Goal: Check status: Check status

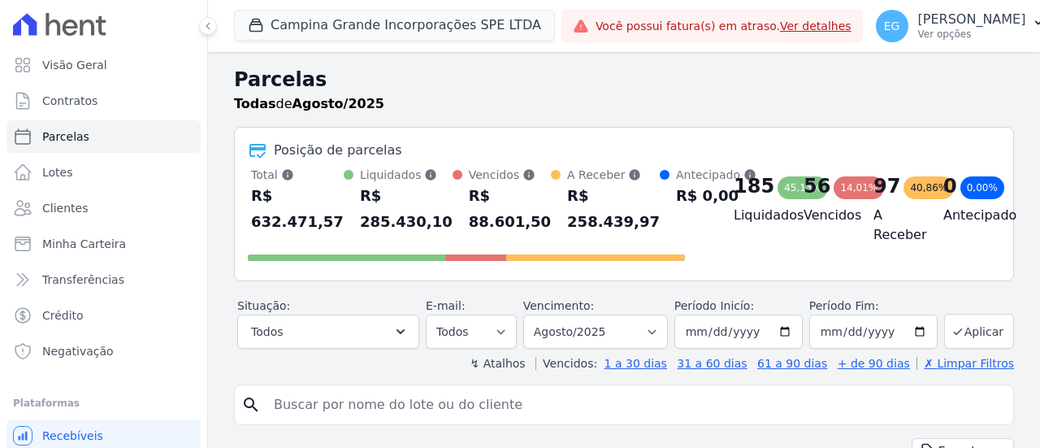
select select
click at [78, 239] on span "Minha Carteira" at bounding box center [84, 244] width 84 height 16
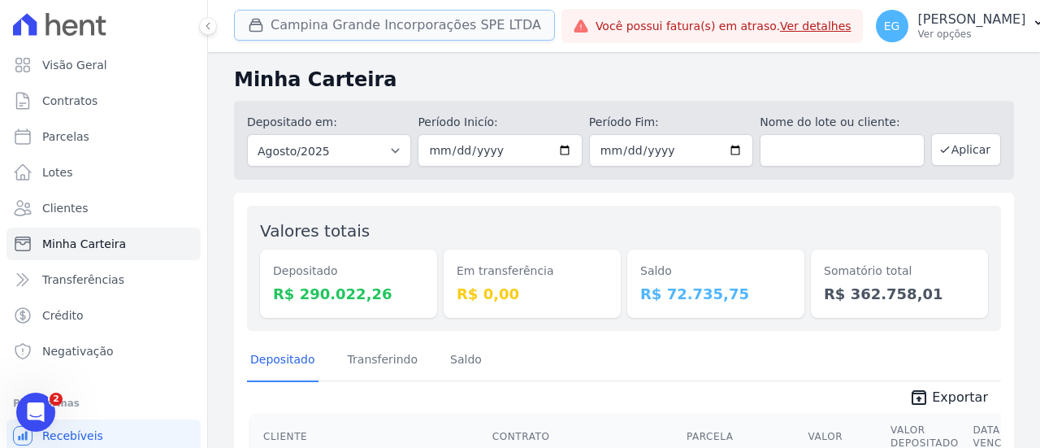
click at [386, 20] on button "Campina Grande Incorporações SPE LTDA" at bounding box center [394, 25] width 321 height 31
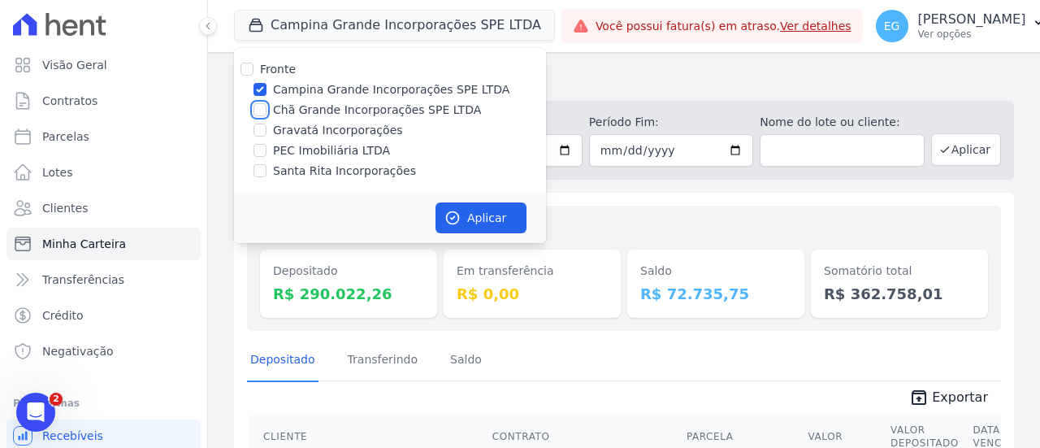
click at [257, 111] on input "Chã Grande Incorporações SPE LTDA" at bounding box center [259, 109] width 13 height 13
checkbox input "true"
click at [265, 88] on input "Campina Grande Incorporações SPE LTDA" at bounding box center [259, 89] width 13 height 13
checkbox input "false"
click at [502, 223] on button "Aplicar" at bounding box center [480, 217] width 91 height 31
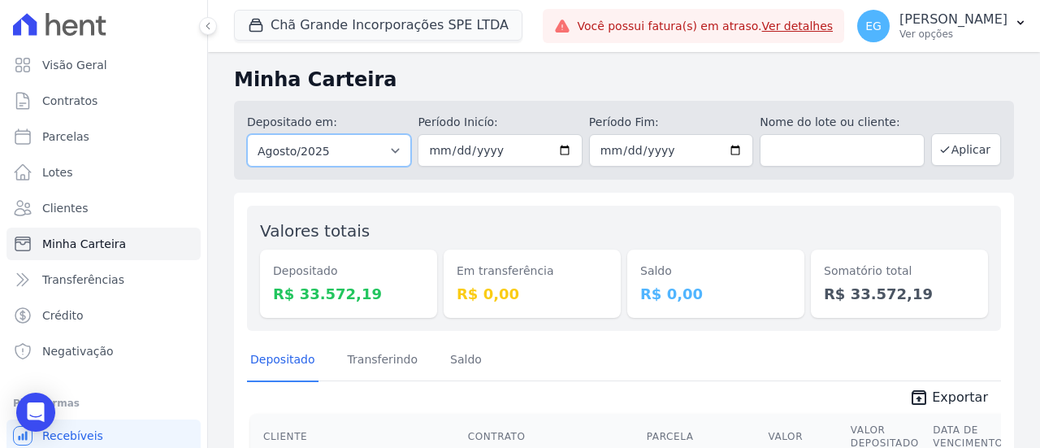
click at [334, 156] on select "Todos os meses Outubro/2019 Novembro/2019 Dezembro/2019 [GEOGRAPHIC_DATA]/2020 …" at bounding box center [329, 150] width 164 height 32
click at [340, 98] on div "Depositado em: Todos os meses Outubro/2019 Novembro/2019 Dezembro/2019 Janeiro/…" at bounding box center [624, 136] width 780 height 85
drag, startPoint x: 344, startPoint y: 40, endPoint x: 350, endPoint y: 27, distance: 14.2
click at [348, 32] on span "Chã Grande Incorporações SPE LTDA" at bounding box center [378, 26] width 288 height 32
click at [348, 33] on button "Chã Grande Incorporações SPE LTDA" at bounding box center [378, 25] width 288 height 31
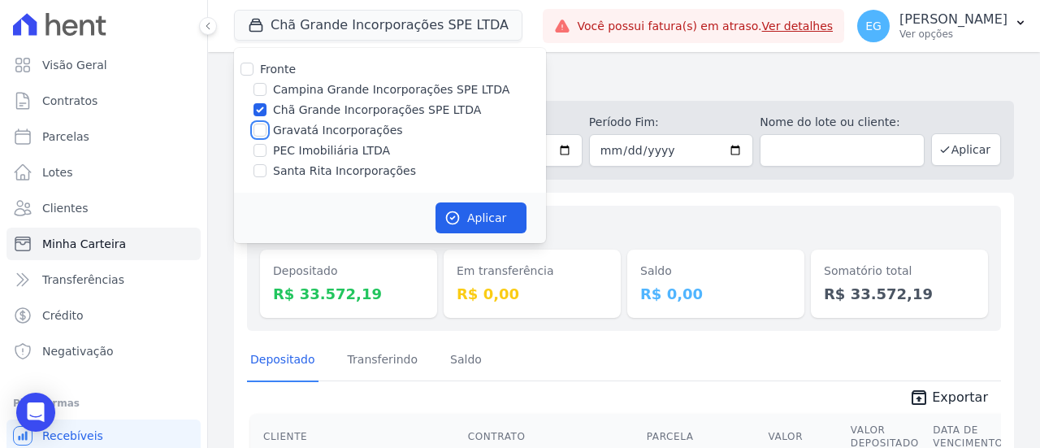
click at [256, 132] on input "Gravatá Incorporações" at bounding box center [259, 129] width 13 height 13
checkbox input "true"
click at [258, 111] on input "Chã Grande Incorporações SPE LTDA" at bounding box center [259, 109] width 13 height 13
checkbox input "false"
click at [473, 213] on button "Aplicar" at bounding box center [480, 217] width 91 height 31
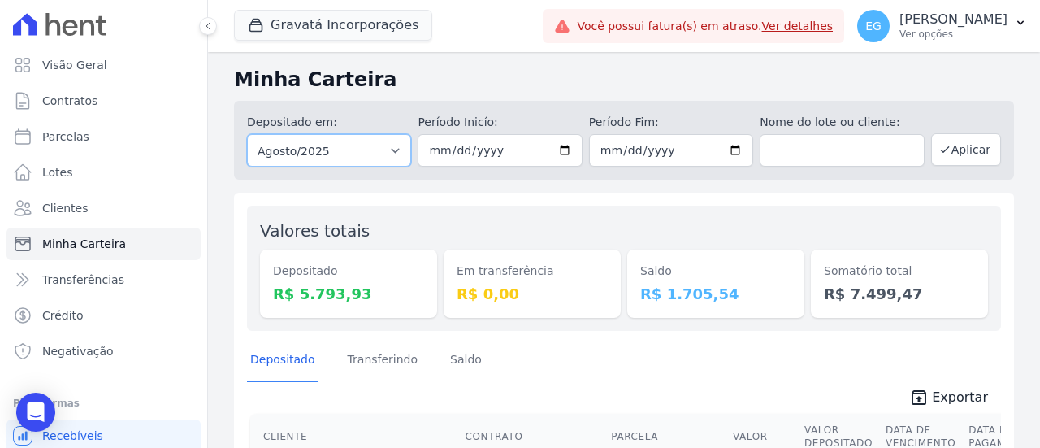
click at [323, 150] on select "Todos os meses Julho/2021 Agosto/2021 Setembro/2021 Outubro/2021 Novembro/2021 …" at bounding box center [329, 150] width 164 height 32
click at [327, 142] on select "Todos os meses Julho/2021 Agosto/2021 Setembro/2021 Outubro/2021 Novembro/2021 …" at bounding box center [329, 150] width 164 height 32
click at [357, 28] on button "Gravatá Incorporações" at bounding box center [333, 25] width 198 height 31
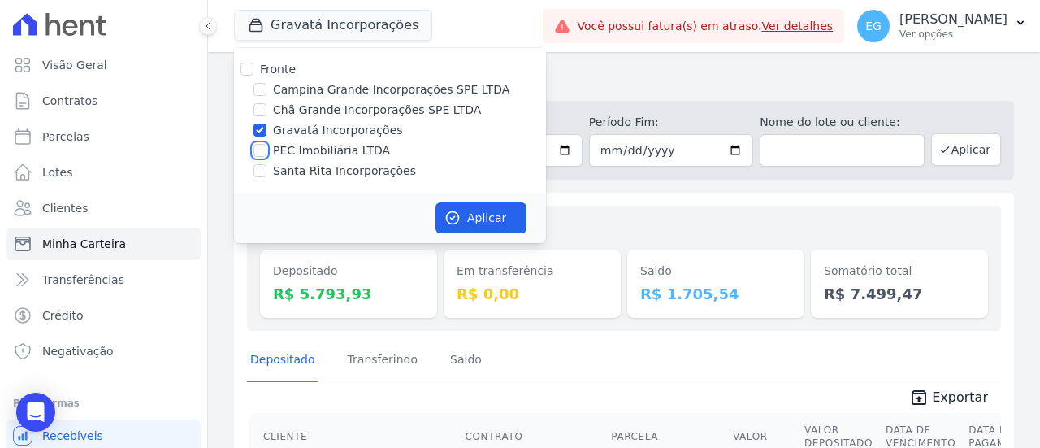
click at [258, 151] on input "PEC Imobiliária LTDA" at bounding box center [259, 150] width 13 height 13
checkbox input "true"
click at [260, 128] on input "Gravatá Incorporações" at bounding box center [259, 129] width 13 height 13
checkbox input "false"
click at [447, 217] on icon "button" at bounding box center [452, 218] width 16 height 16
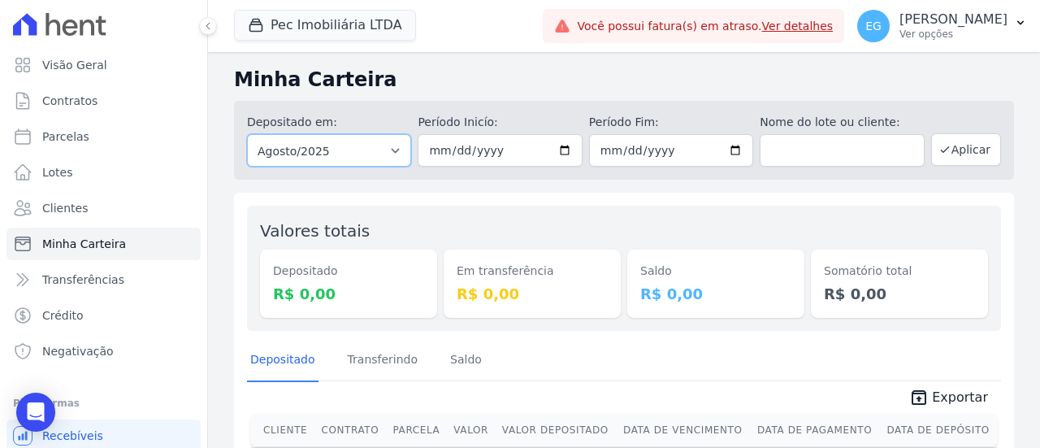
click at [336, 152] on select "Todos os meses Abril/2020 Maio/2020 Junho/2020 Julho/2020 Agosto/2020 Setembro/…" at bounding box center [329, 150] width 164 height 32
click at [334, 152] on select "Todos os meses Abril/2020 Maio/2020 Junho/2020 Julho/2020 Agosto/2020 Setembro/…" at bounding box center [329, 150] width 164 height 32
click at [353, 36] on button "Pec Imobiliária LTDA" at bounding box center [325, 25] width 182 height 31
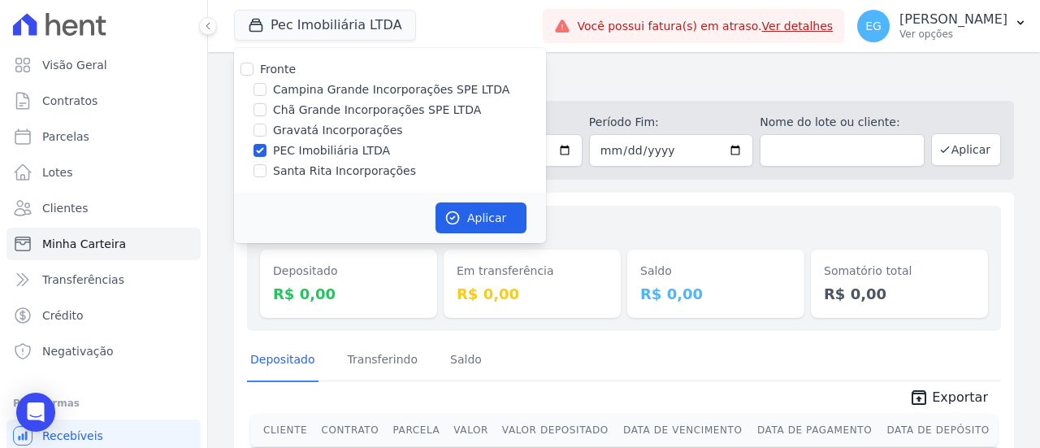
click at [319, 175] on label "Santa Rita Incorporações" at bounding box center [344, 170] width 143 height 17
click at [266, 175] on input "Santa Rita Incorporações" at bounding box center [259, 170] width 13 height 13
checkbox input "true"
click at [265, 146] on input "PEC Imobiliária LTDA" at bounding box center [259, 150] width 13 height 13
checkbox input "false"
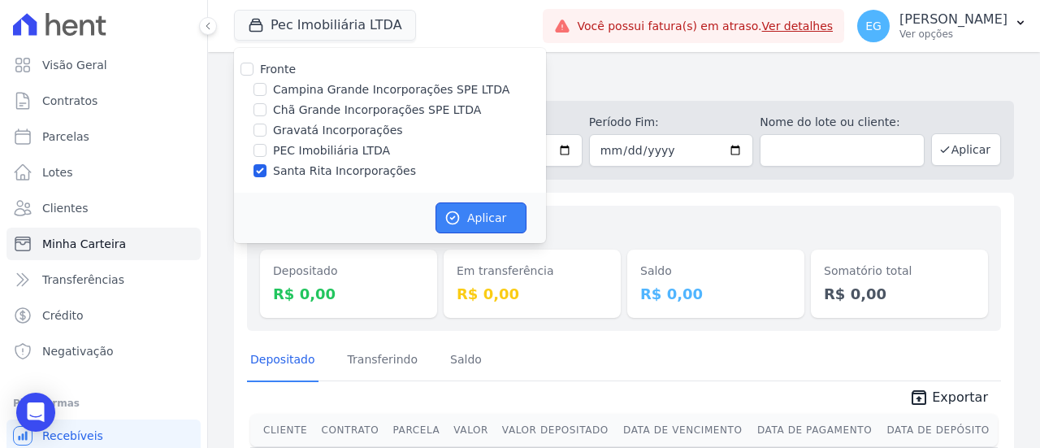
click at [463, 202] on button "Aplicar" at bounding box center [480, 217] width 91 height 31
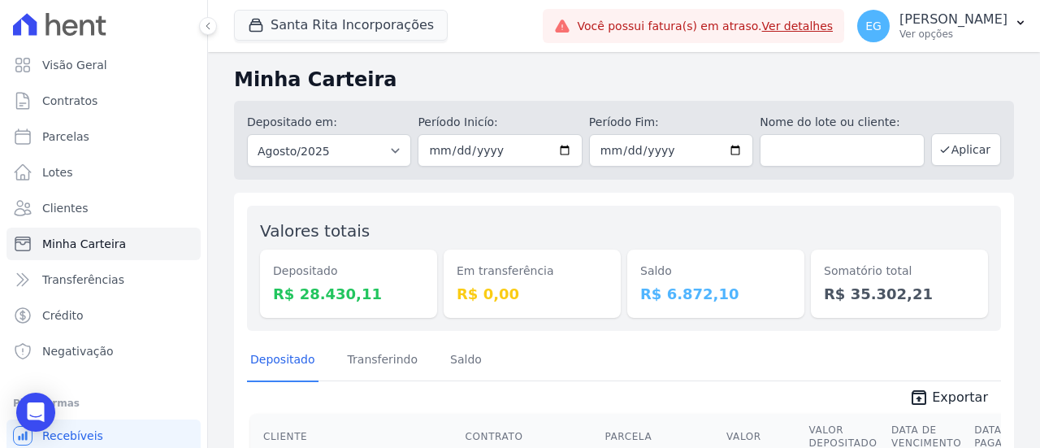
drag, startPoint x: 283, startPoint y: 272, endPoint x: 438, endPoint y: 288, distance: 156.0
click at [438, 288] on div "Valores totais Depositado R$ 28.430,11 Em transferência R$ 0,00 [GEOGRAPHIC_DAT…" at bounding box center [624, 268] width 754 height 125
click at [424, 305] on div "Depositado R$ 28.430,11" at bounding box center [348, 283] width 177 height 68
click at [399, 19] on button "Santa Rita Incorporações" at bounding box center [341, 25] width 214 height 31
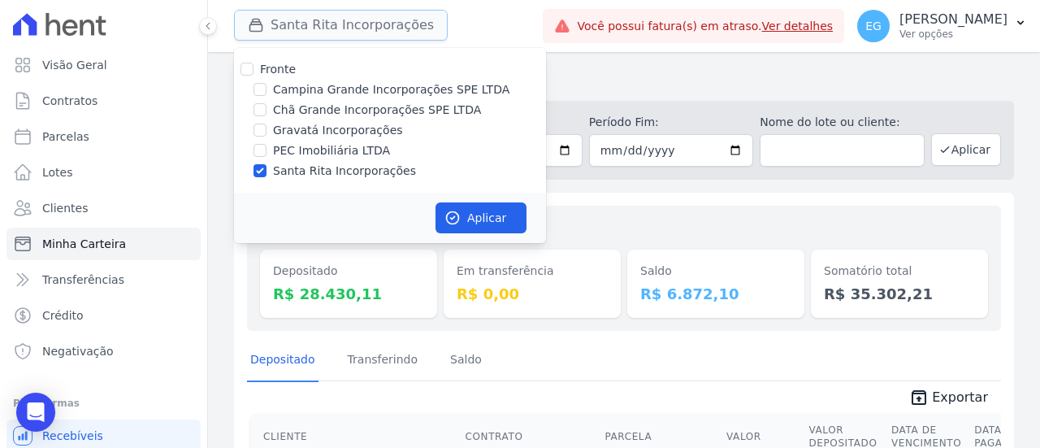
click at [400, 19] on button "Santa Rita Incorporações" at bounding box center [341, 25] width 214 height 31
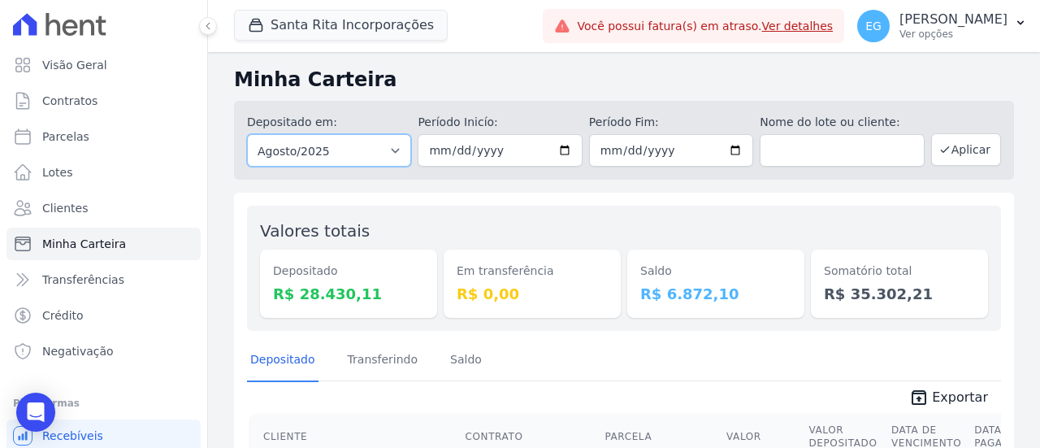
click at [357, 158] on select "Todos os meses Novembro/2020 Dezembro/2020 Janeiro/2021 Fevereiro/2021 Março/20…" at bounding box center [329, 150] width 164 height 32
click at [424, 66] on h2 "Minha Carteira" at bounding box center [624, 79] width 780 height 29
click at [386, 33] on button "Santa Rita Incorporações" at bounding box center [341, 25] width 214 height 31
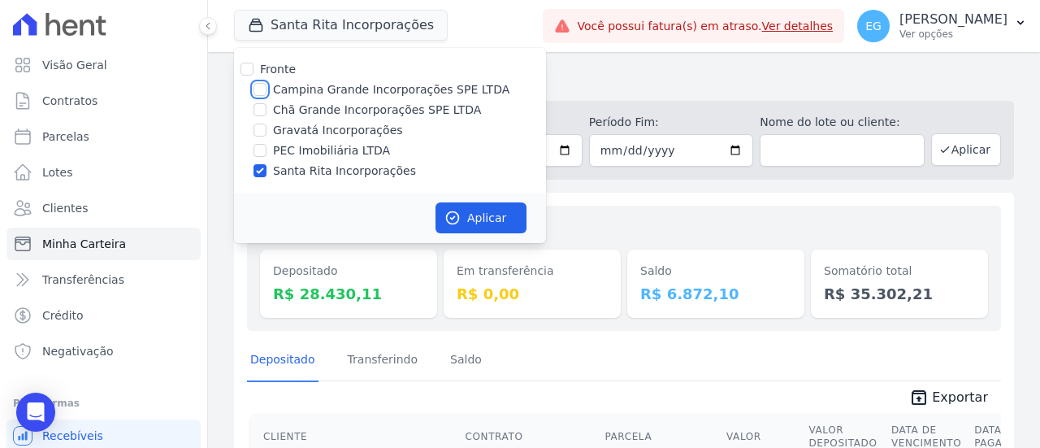
click at [263, 89] on input "Campina Grande Incorporações SPE LTDA" at bounding box center [259, 89] width 13 height 13
checkbox input "true"
click at [260, 171] on input "Santa Rita Incorporações" at bounding box center [259, 170] width 13 height 13
checkbox input "false"
click at [466, 214] on button "Aplicar" at bounding box center [480, 217] width 91 height 31
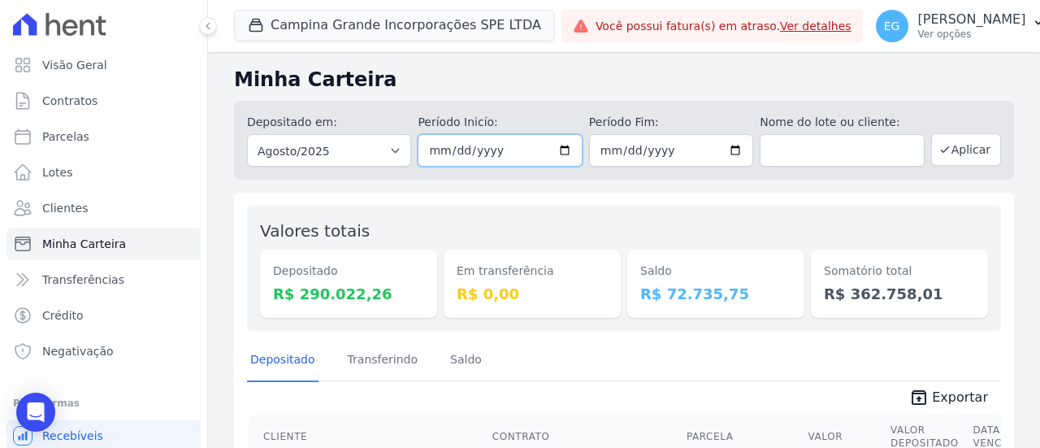
click at [535, 155] on input "[DATE]" at bounding box center [500, 150] width 164 height 32
click at [559, 151] on input "[DATE]" at bounding box center [500, 150] width 164 height 32
type input "[DATE]"
click at [977, 146] on button "Aplicar" at bounding box center [966, 149] width 70 height 32
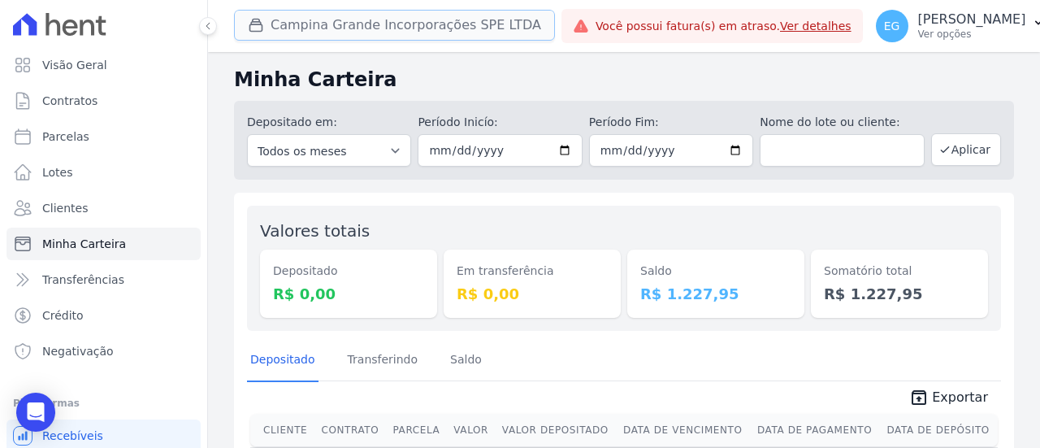
click at [401, 27] on button "Campina Grande Incorporações SPE LTDA" at bounding box center [394, 25] width 321 height 31
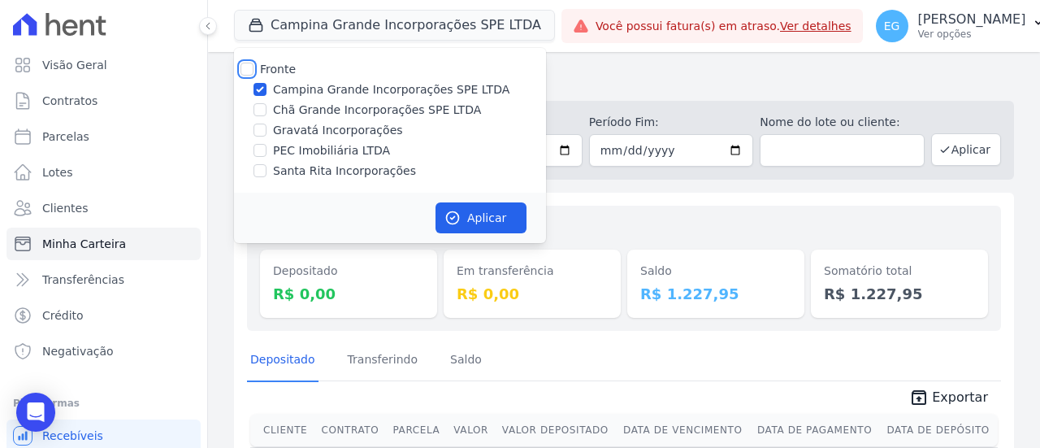
click at [249, 71] on input "Fronte" at bounding box center [246, 69] width 13 height 13
checkbox input "true"
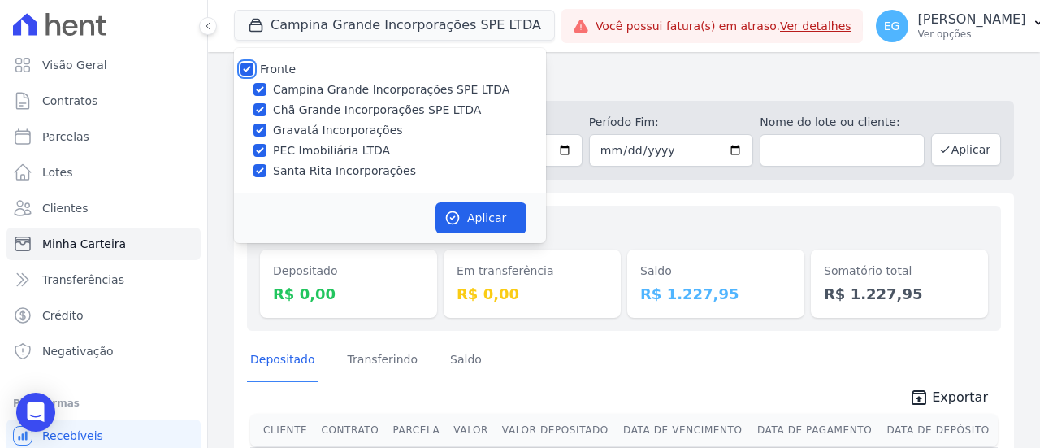
checkbox input "true"
click at [460, 212] on icon "button" at bounding box center [452, 218] width 16 height 16
click at [682, 219] on div "Saldo R$ 1.227,95" at bounding box center [715, 268] width 177 height 99
